Goal: Information Seeking & Learning: Learn about a topic

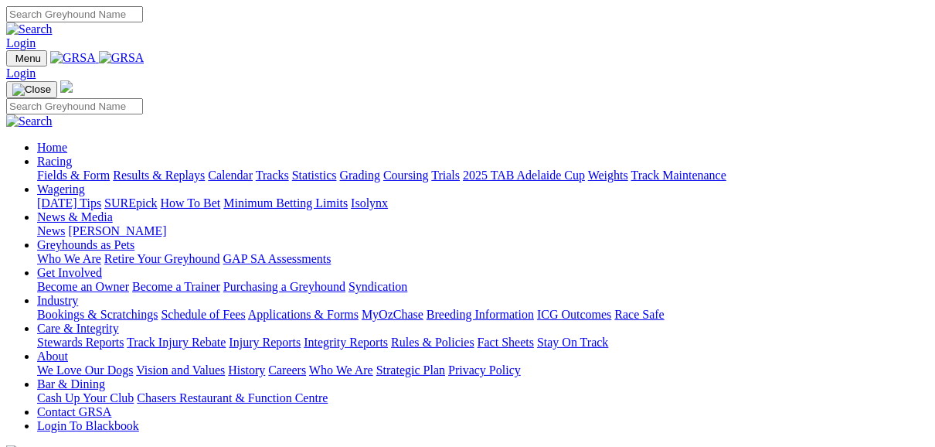
click at [58, 169] on link "Fields & Form" at bounding box center [73, 175] width 73 height 13
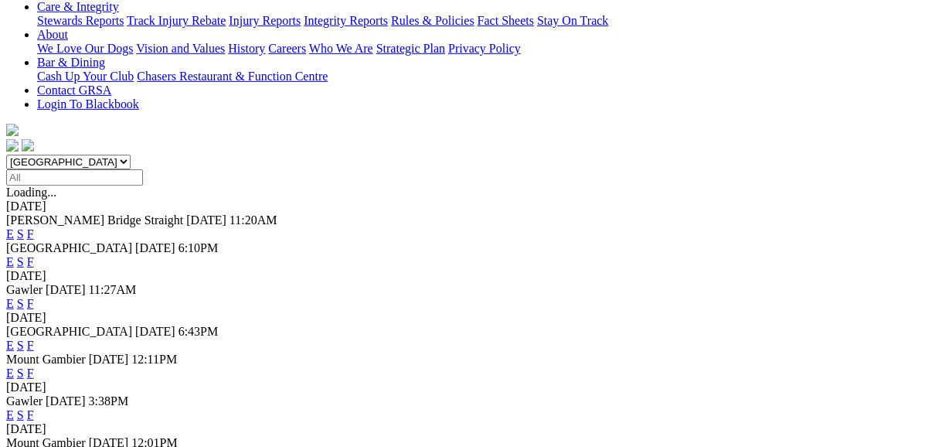
scroll to position [371, 0]
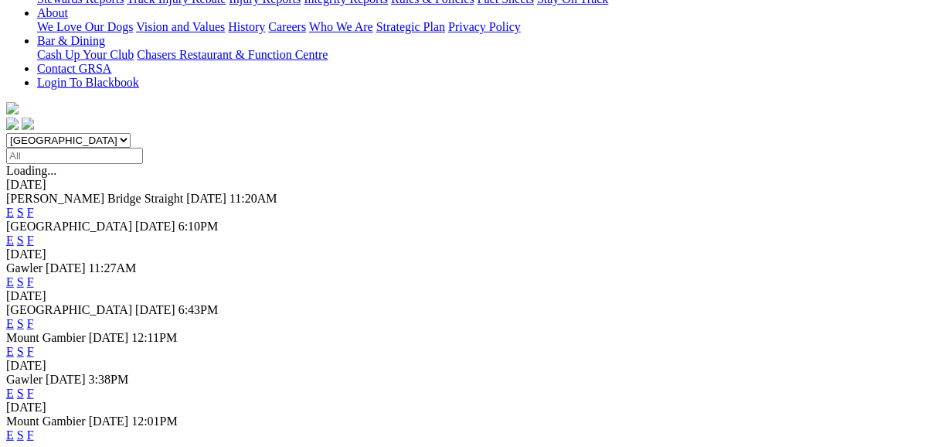
click at [34, 317] on link "F" at bounding box center [30, 323] width 7 height 13
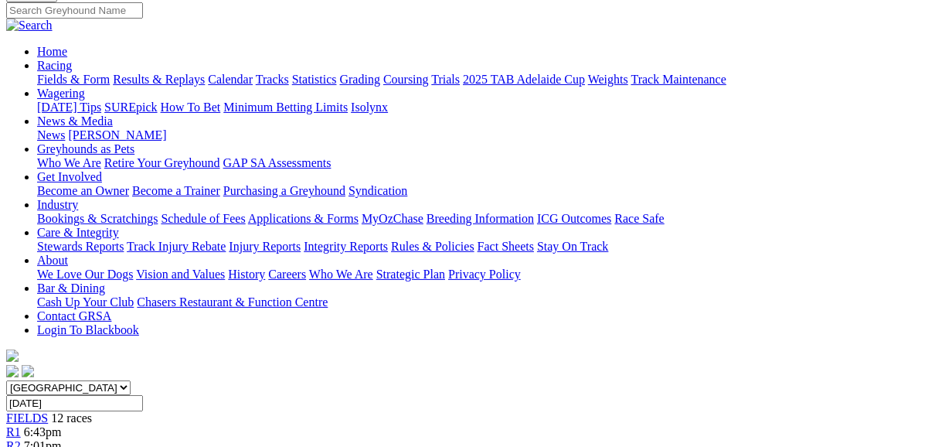
scroll to position [62, 0]
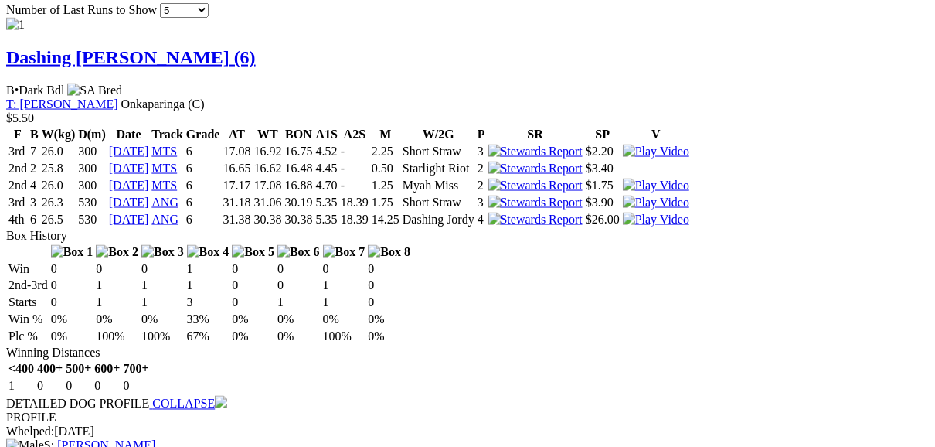
scroll to position [1670, 0]
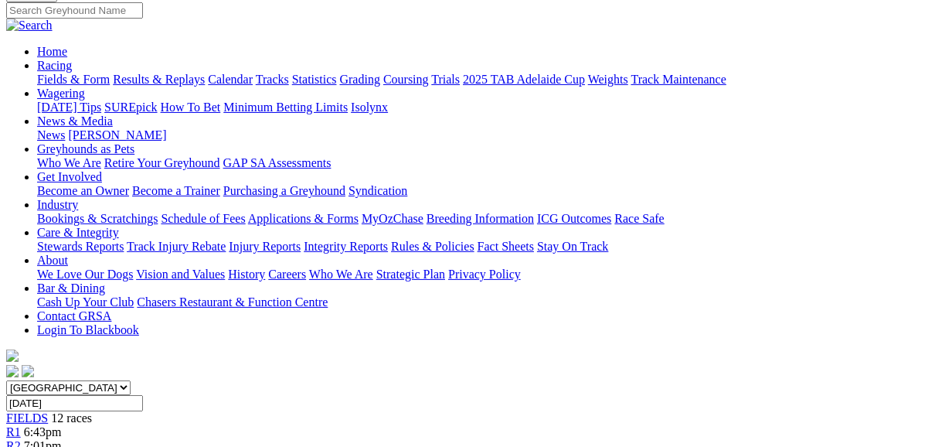
scroll to position [62, 0]
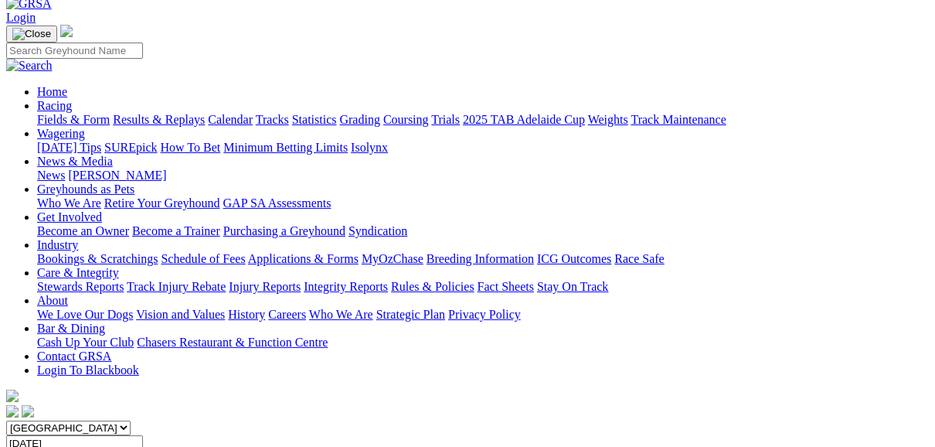
scroll to position [62, 0]
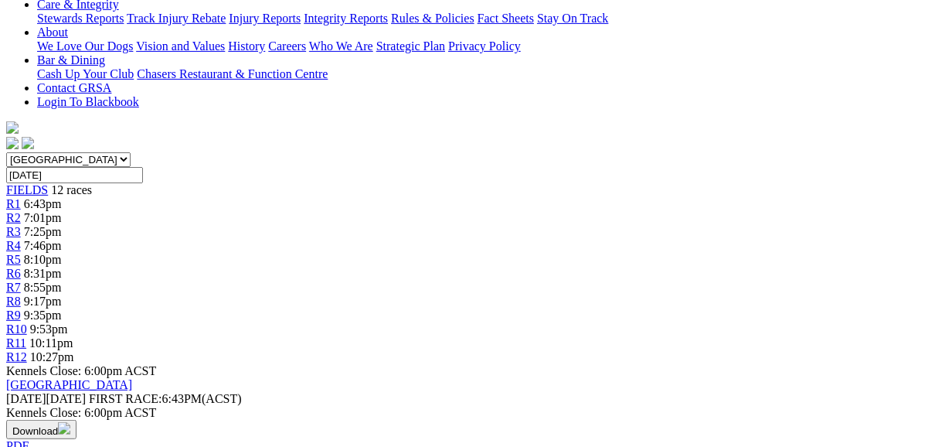
scroll to position [371, 0]
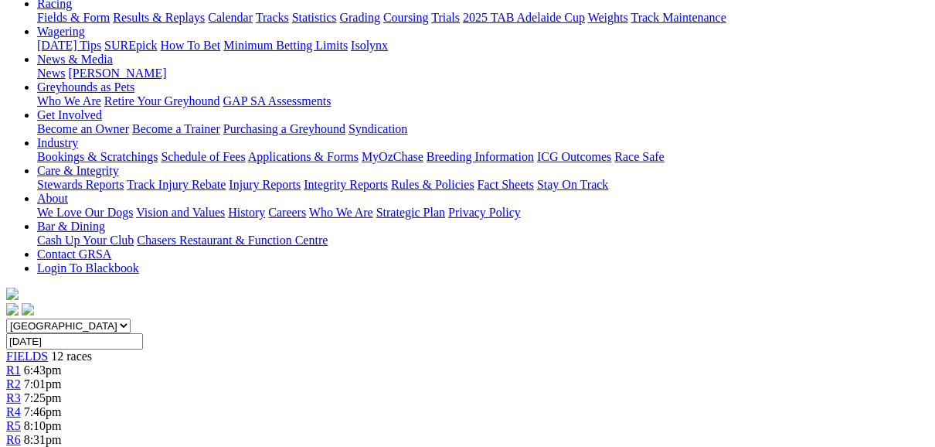
scroll to position [124, 0]
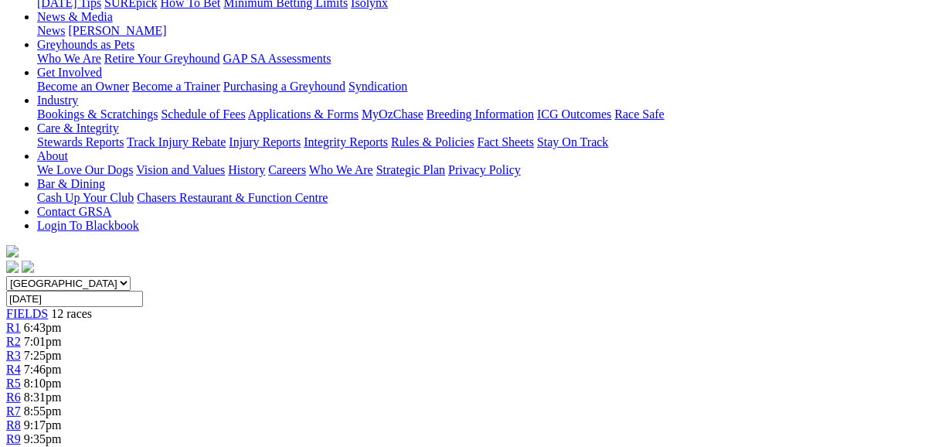
scroll to position [186, 0]
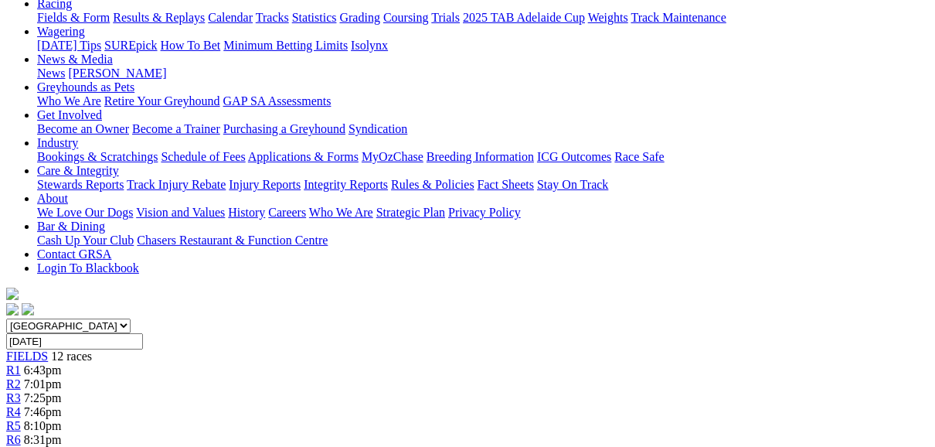
click at [21, 446] on span "R7" at bounding box center [13, 453] width 15 height 13
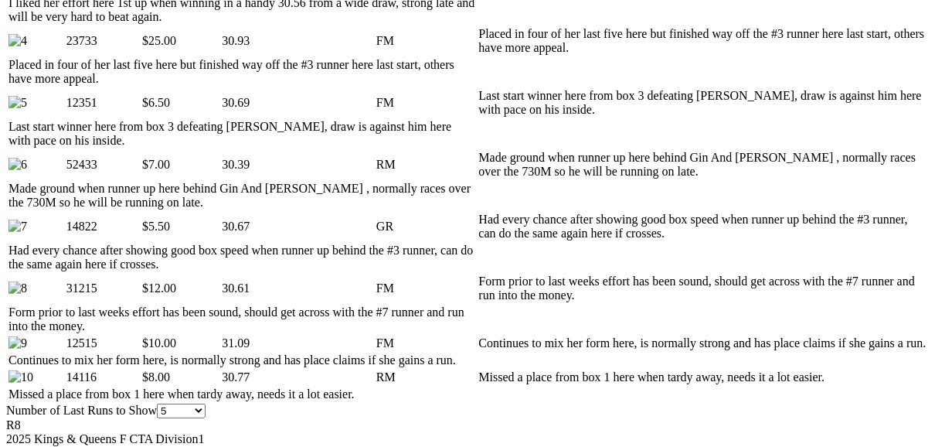
scroll to position [1051, 0]
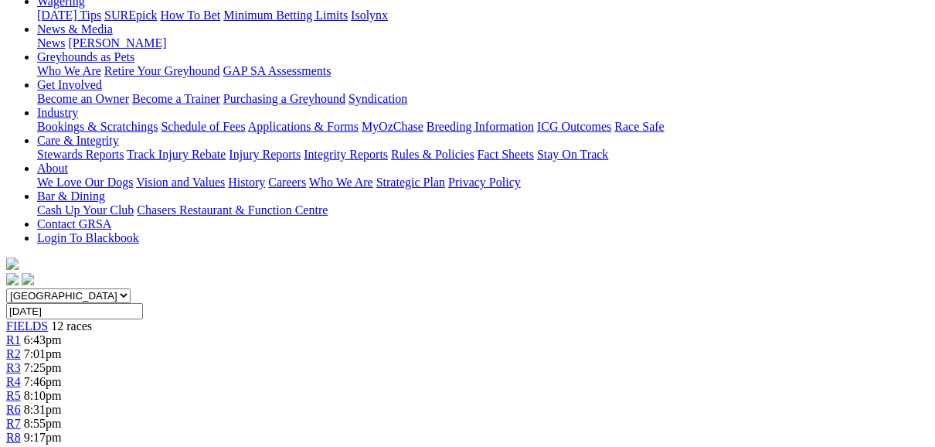
scroll to position [186, 0]
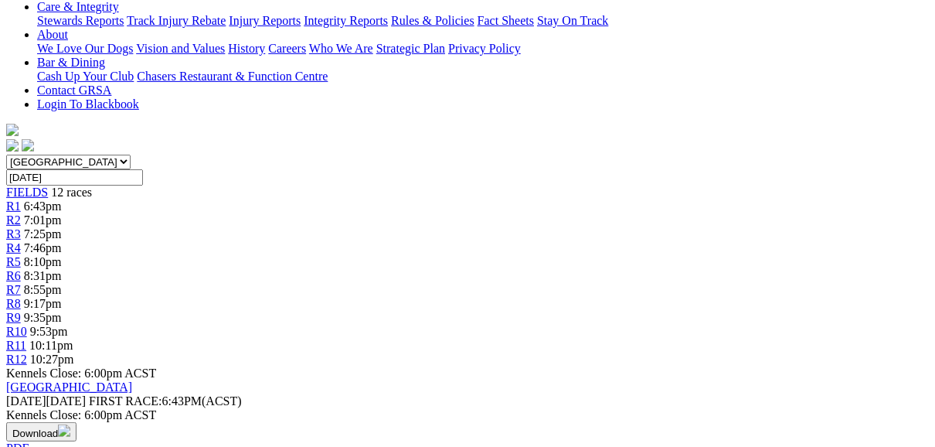
scroll to position [371, 0]
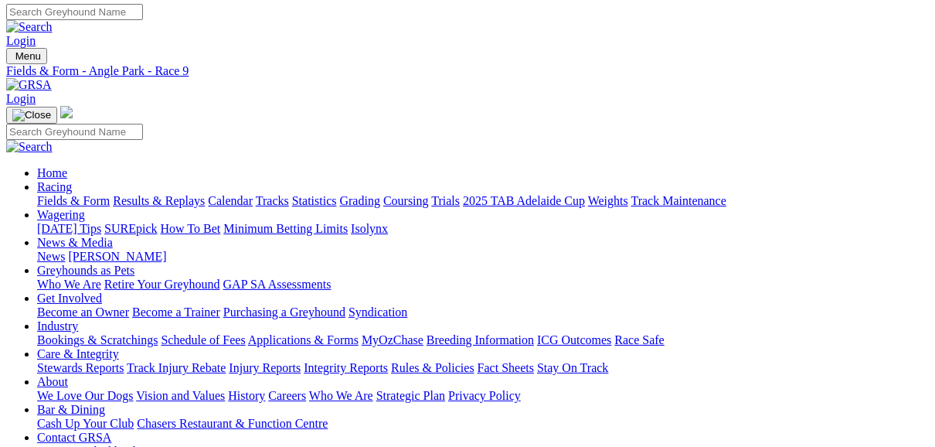
scroll to position [0, 0]
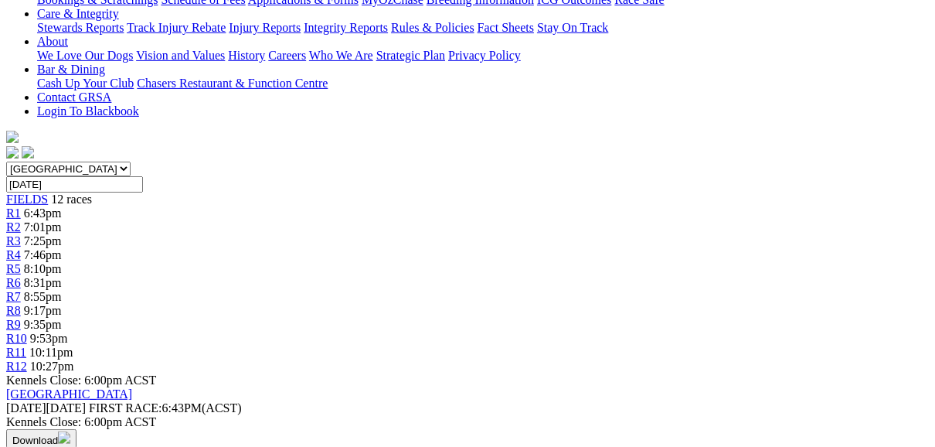
scroll to position [371, 0]
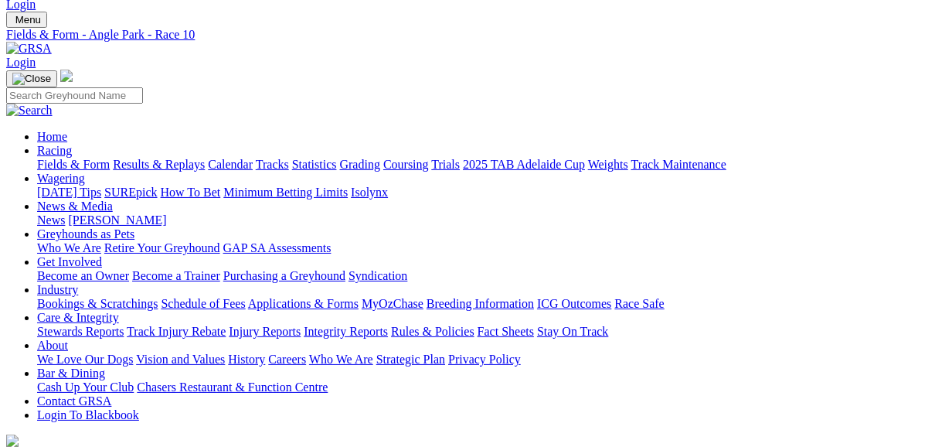
scroll to position [0, 0]
